Goal: Information Seeking & Learning: Find specific fact

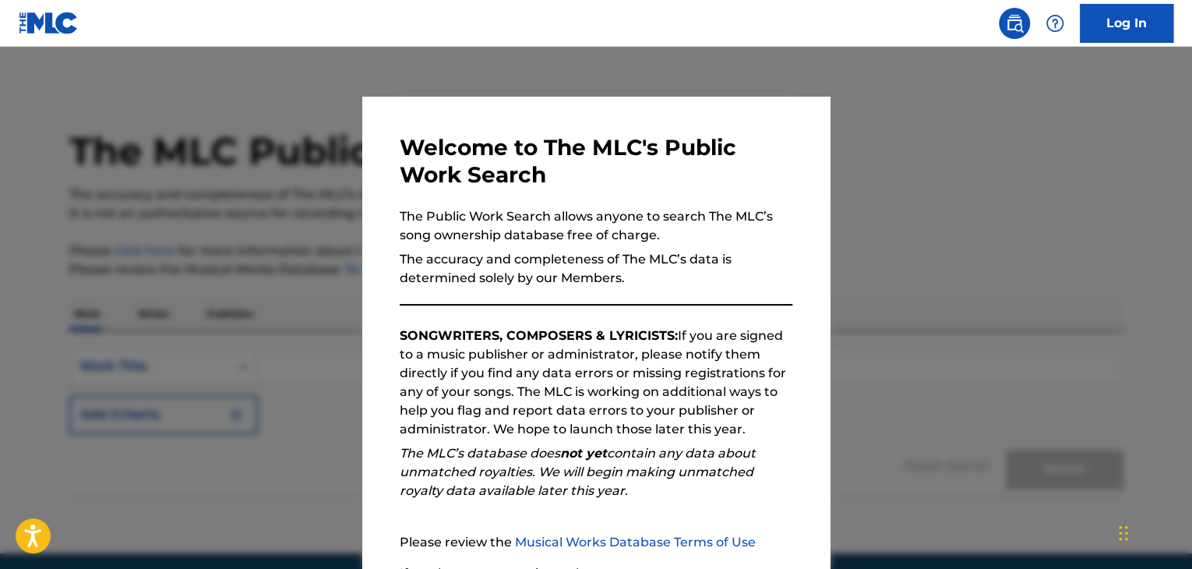
click at [875, 100] on div at bounding box center [596, 331] width 1192 height 569
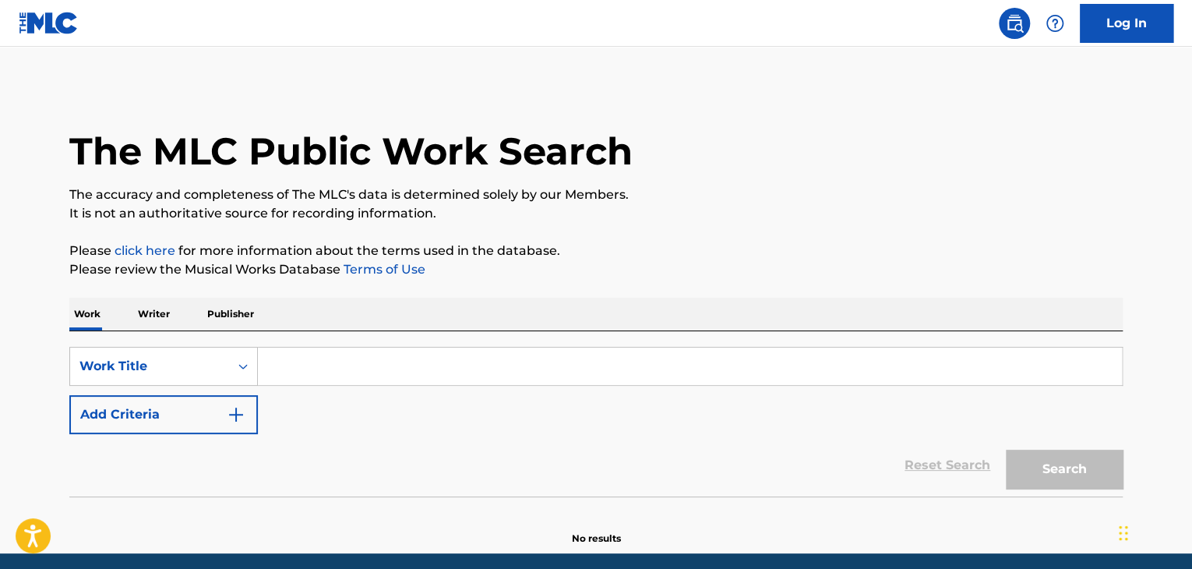
click at [467, 355] on input "Search Form" at bounding box center [690, 365] width 864 height 37
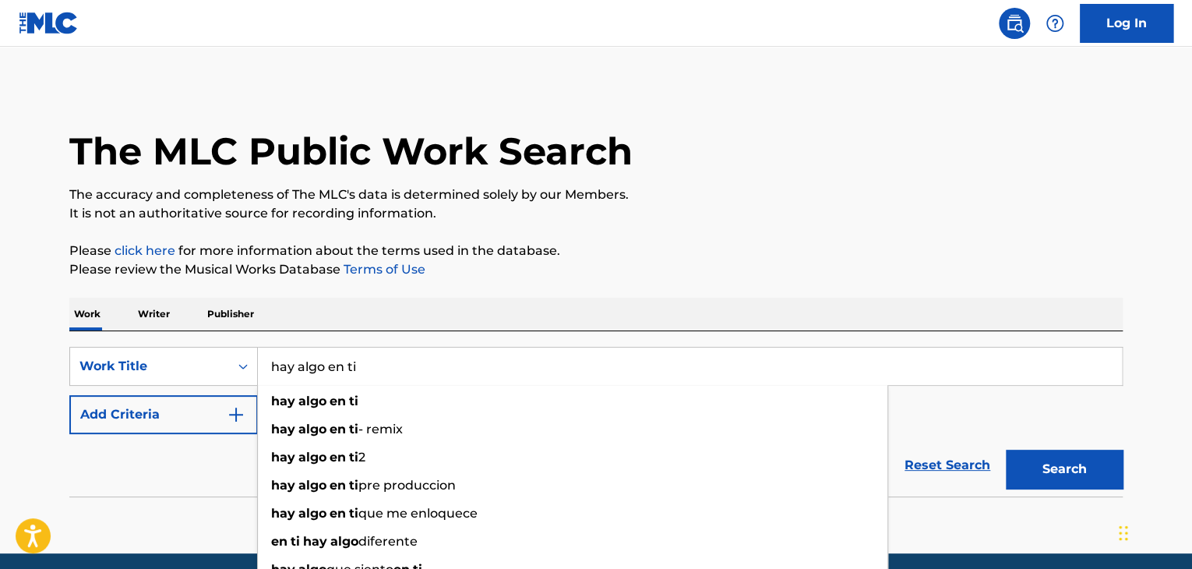
type input "hay algo en ti"
click at [728, 187] on p "The accuracy and completeness of The MLC's data is determined solely by our Mem…" at bounding box center [595, 194] width 1053 height 19
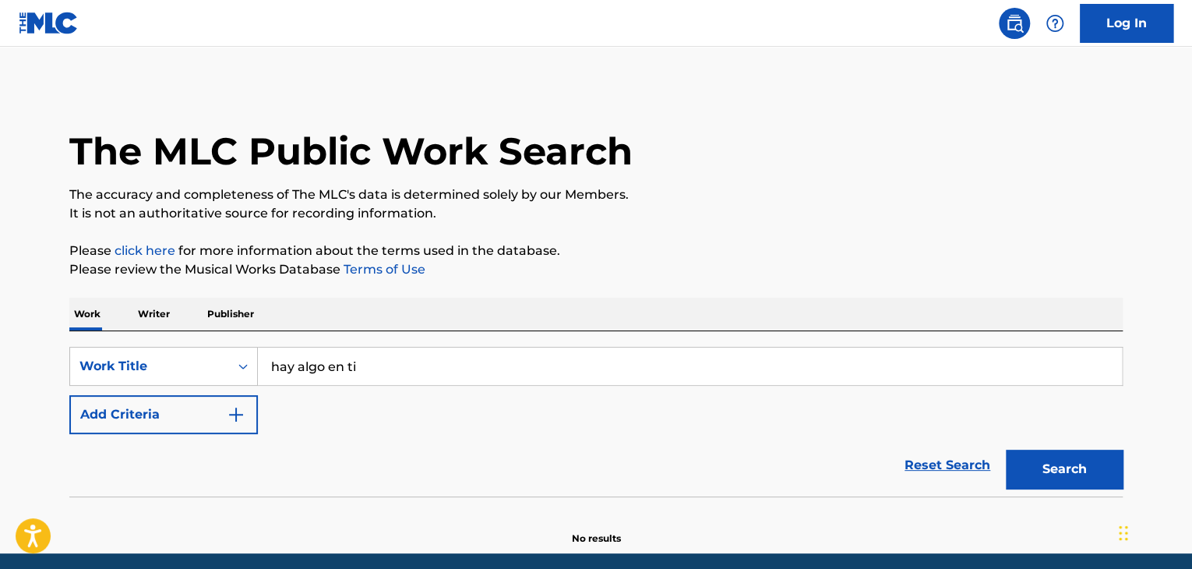
click at [224, 418] on button "Add Criteria" at bounding box center [163, 414] width 188 height 39
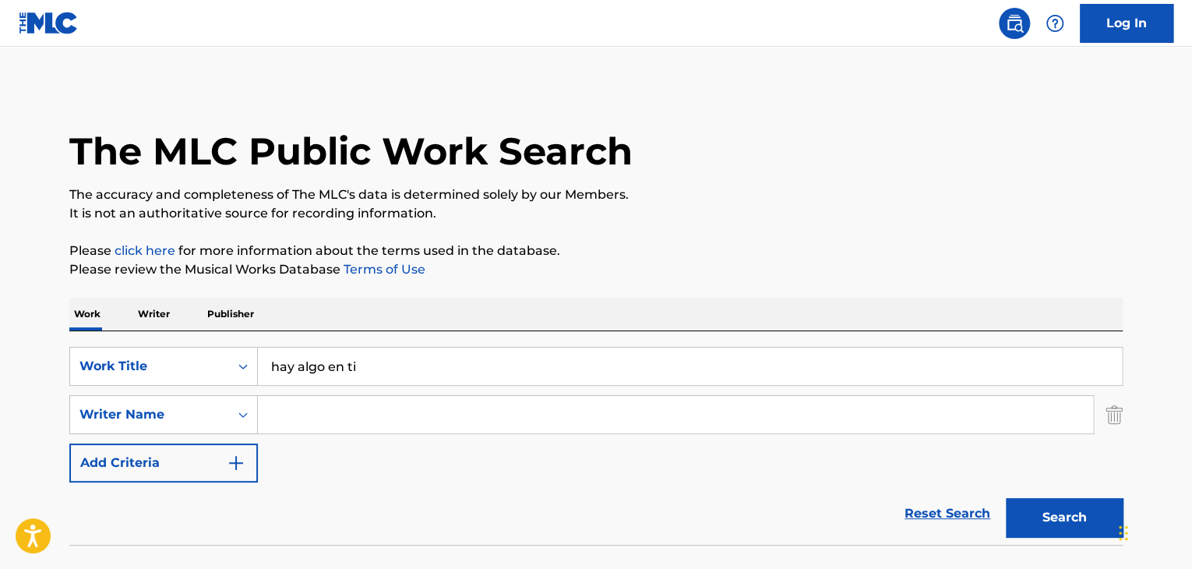
click at [302, 413] on input "Search Form" at bounding box center [675, 414] width 835 height 37
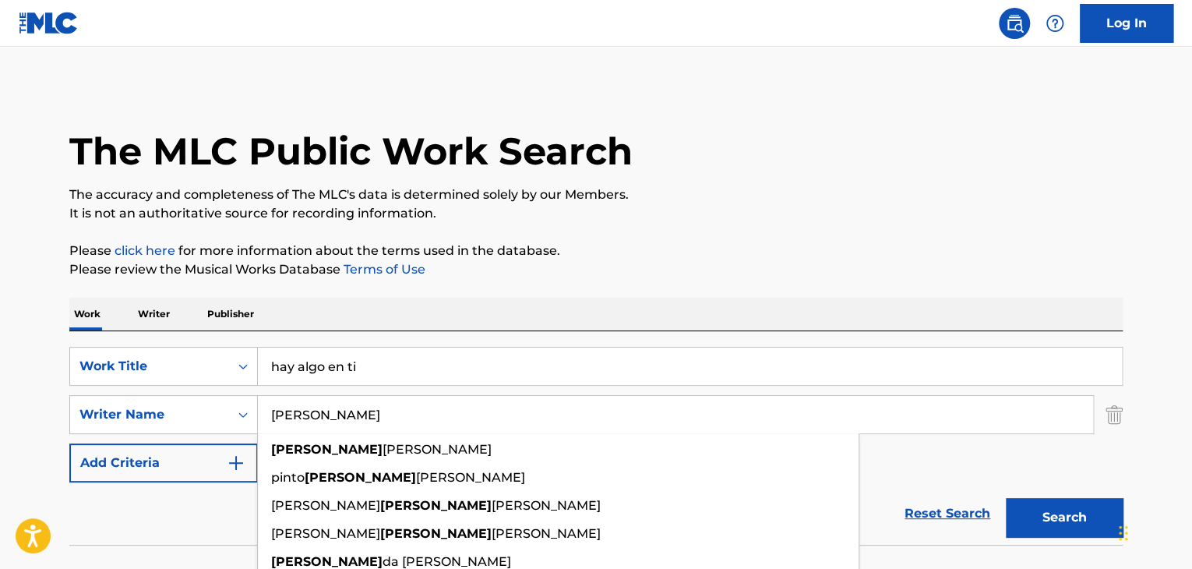
type input "[PERSON_NAME]"
click at [435, 287] on div "The MLC Public Work Search The accuracy and completeness of The MLC's data is d…" at bounding box center [596, 340] width 1090 height 508
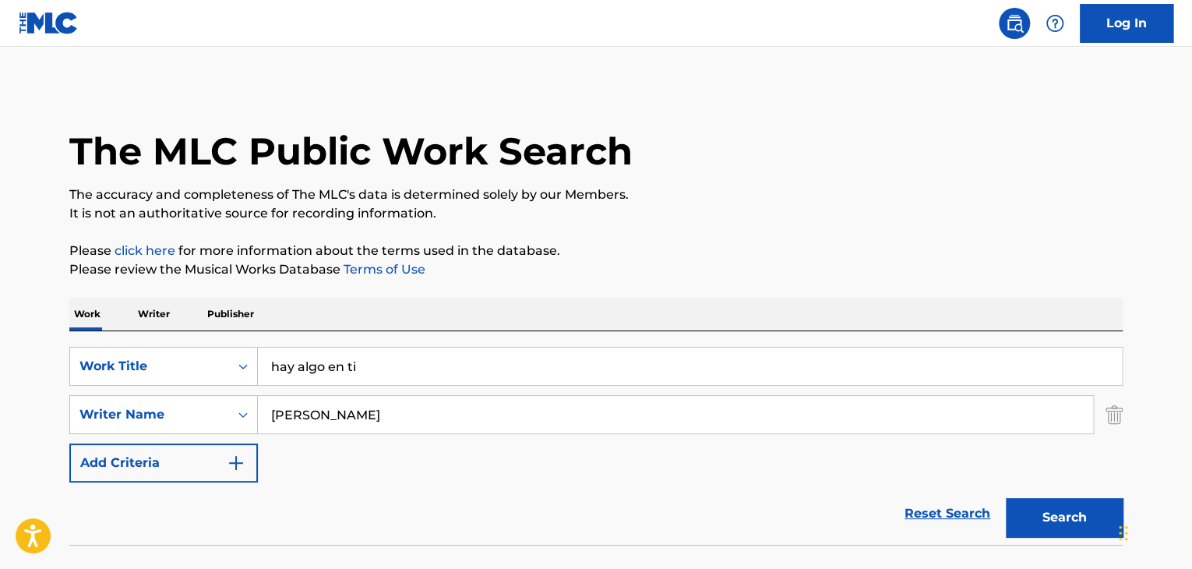
click at [1039, 535] on button "Search" at bounding box center [1064, 517] width 117 height 39
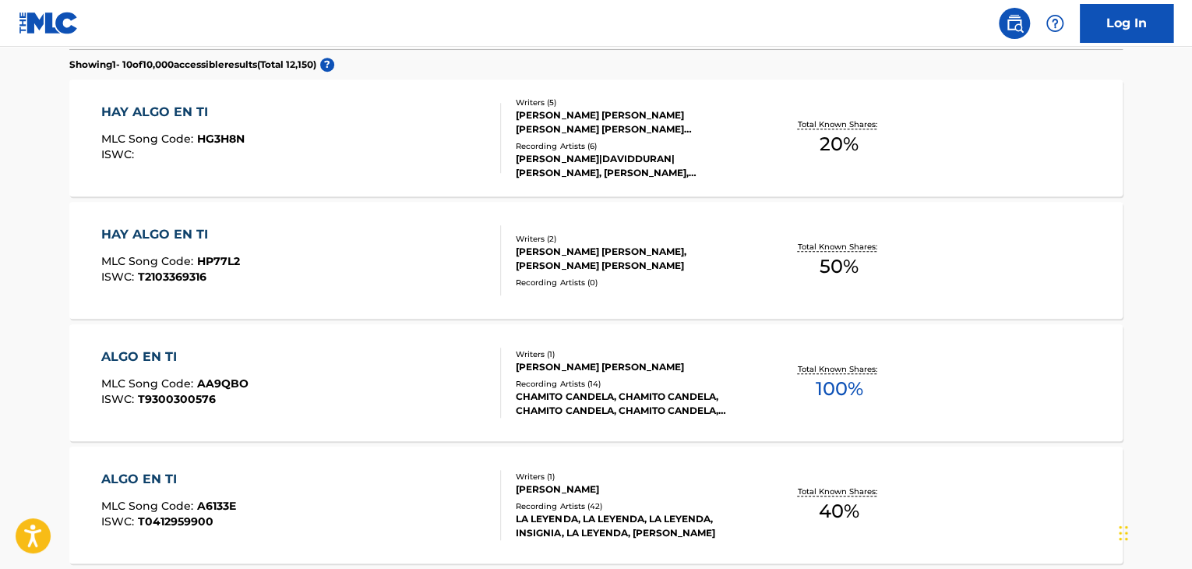
scroll to position [545, 0]
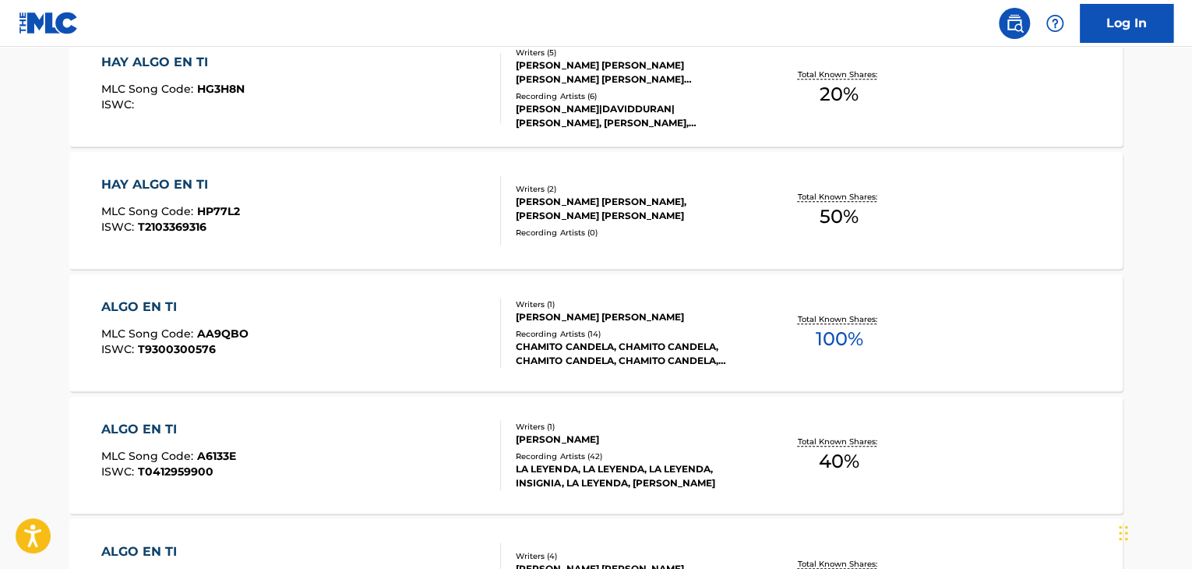
click at [171, 434] on div "ALGO EN TI" at bounding box center [168, 429] width 135 height 19
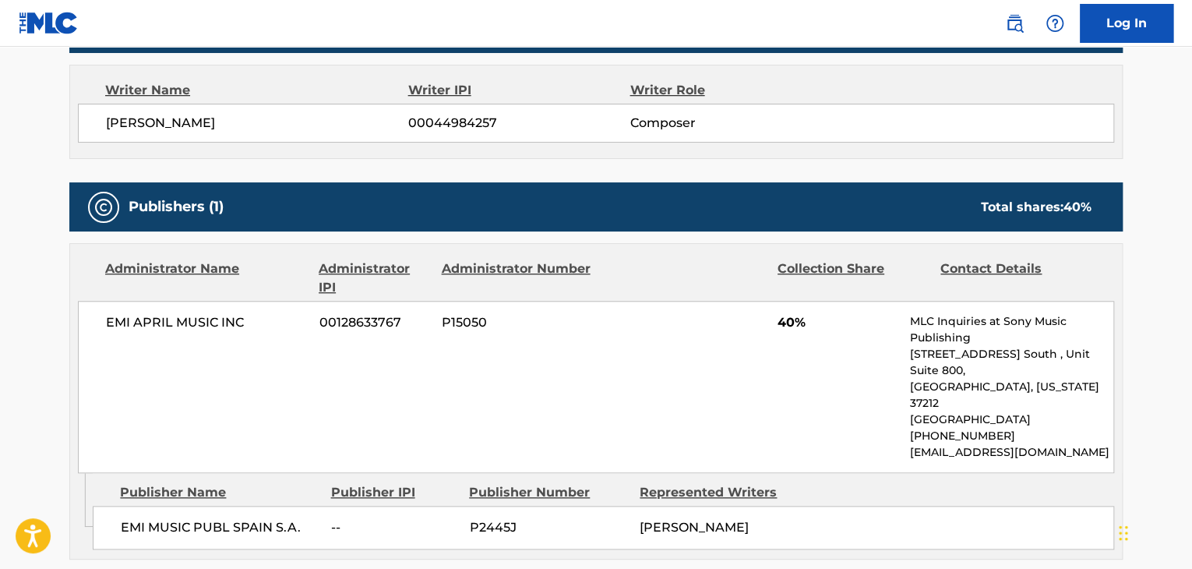
scroll to position [545, 0]
